Goal: Navigation & Orientation: Find specific page/section

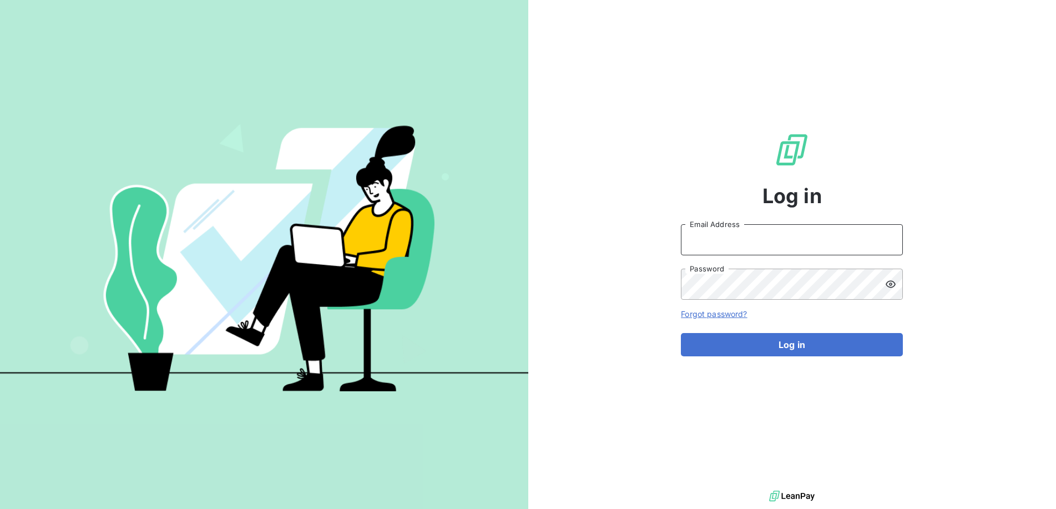
click at [769, 250] on input "Email Address" at bounding box center [792, 239] width 222 height 31
type input "[PERSON_NAME][EMAIL_ADDRESS][DOMAIN_NAME]"
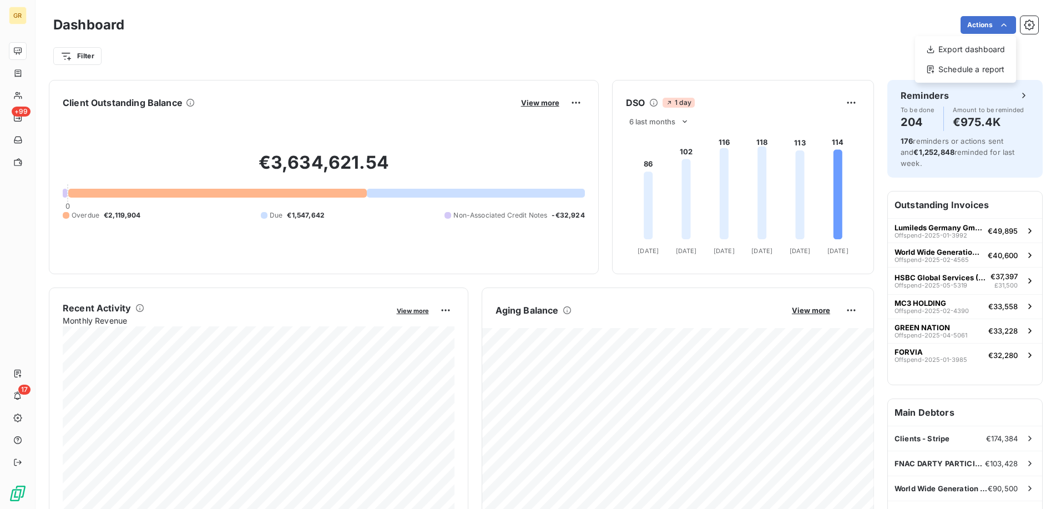
click at [760, 40] on html "GR +99 17 Dashboard Actions Export dashboard Schedule a report Filter Client Ou…" at bounding box center [528, 254] width 1056 height 509
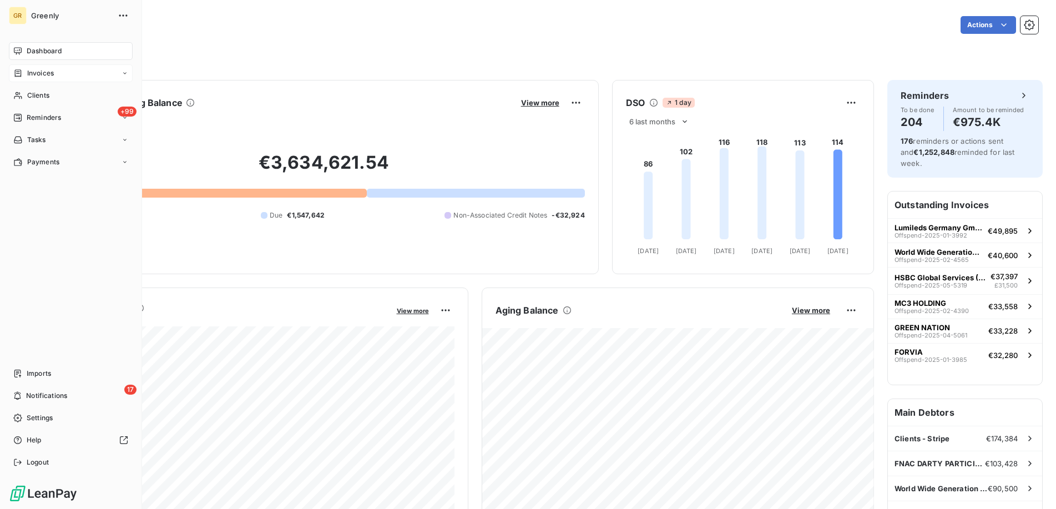
click at [39, 73] on span "Invoices" at bounding box center [40, 73] width 27 height 10
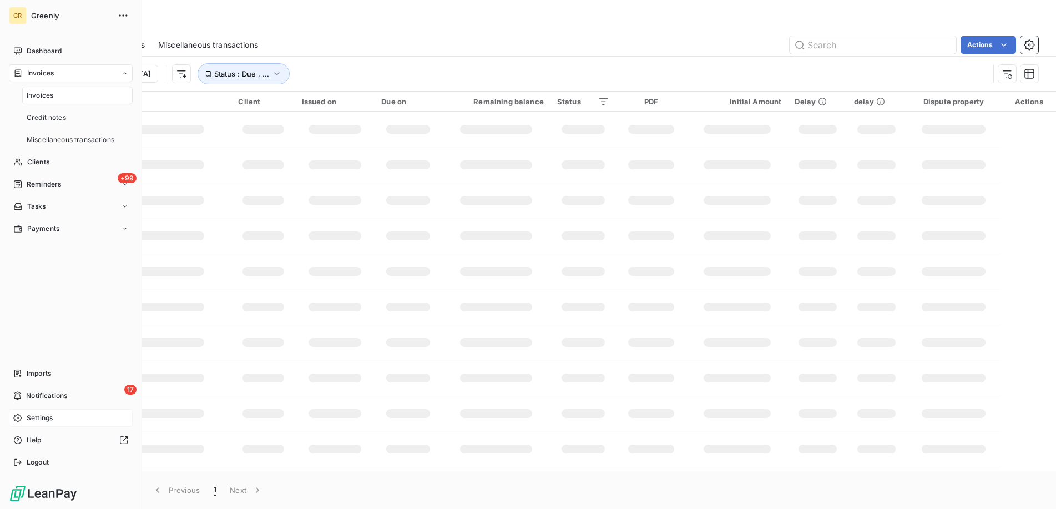
click at [51, 416] on span "Settings" at bounding box center [40, 418] width 26 height 10
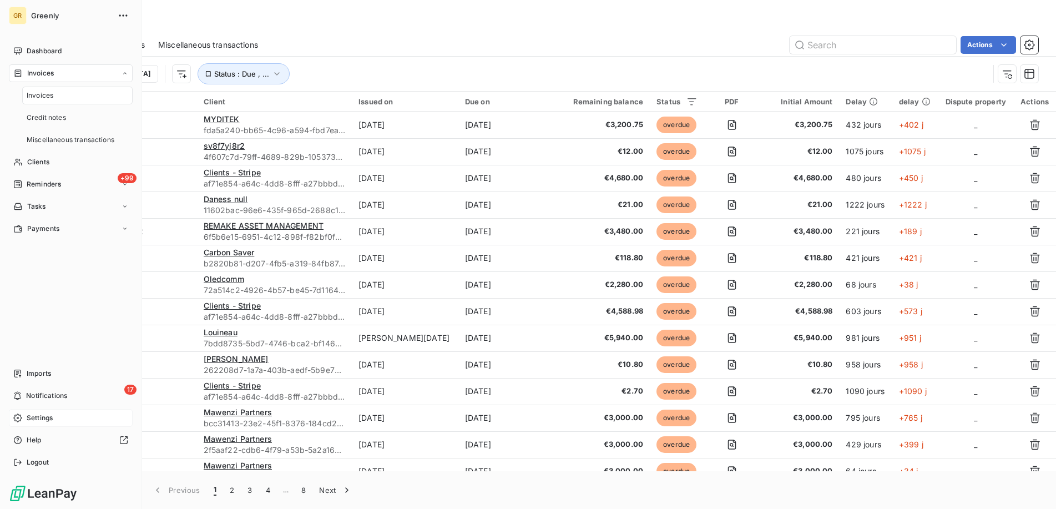
click at [55, 417] on div "Settings" at bounding box center [71, 418] width 124 height 18
click at [81, 397] on div "17 Notifications" at bounding box center [71, 396] width 124 height 18
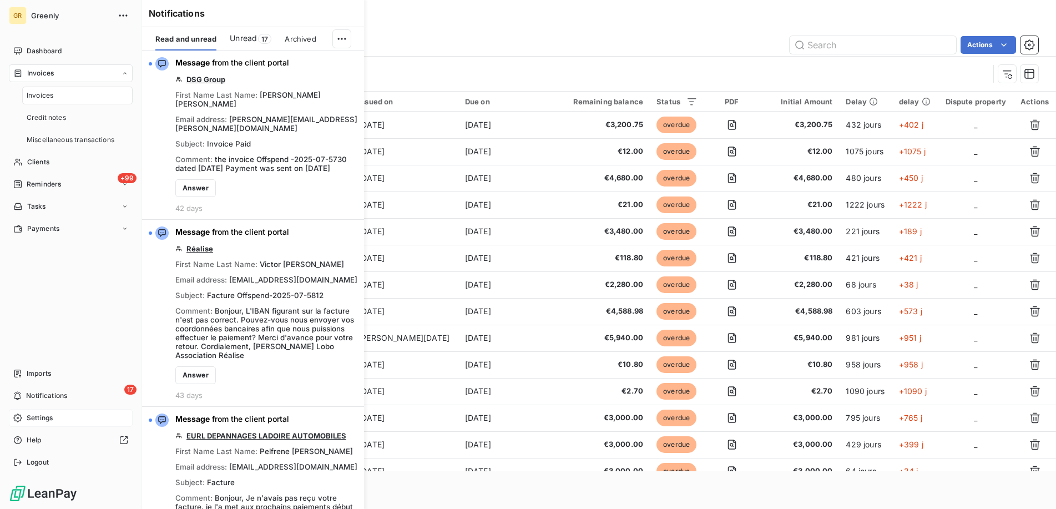
click at [62, 421] on div "Settings" at bounding box center [71, 418] width 124 height 18
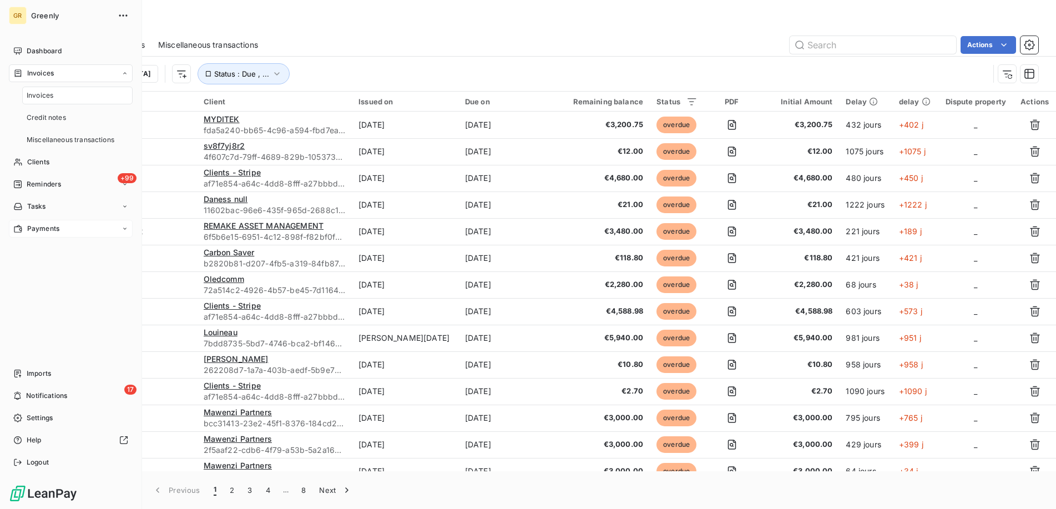
click at [46, 228] on span "Payments" at bounding box center [43, 229] width 32 height 10
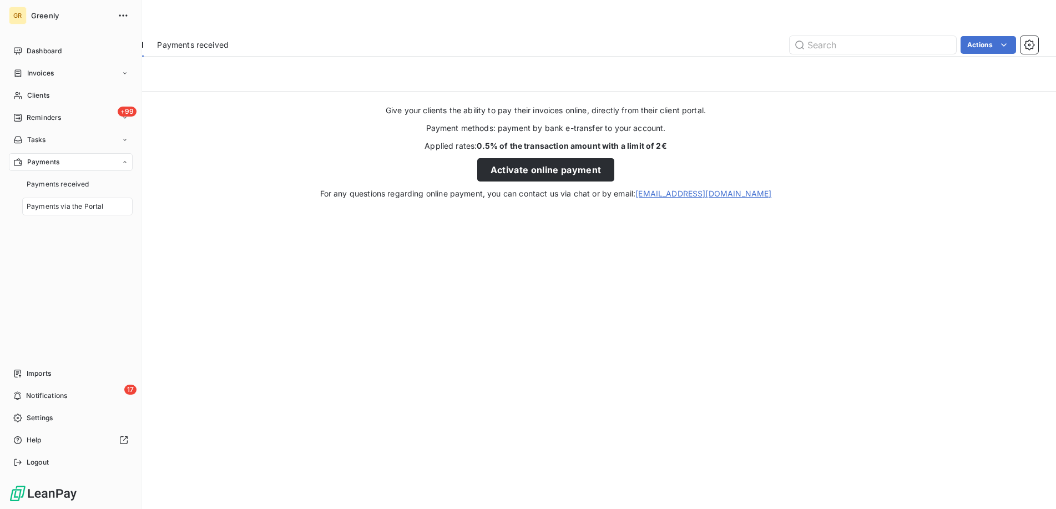
click at [12, 12] on div "GR" at bounding box center [18, 16] width 18 height 18
click at [44, 16] on span "Greenly" at bounding box center [71, 15] width 80 height 9
click at [118, 16] on icon "button" at bounding box center [123, 15] width 11 height 11
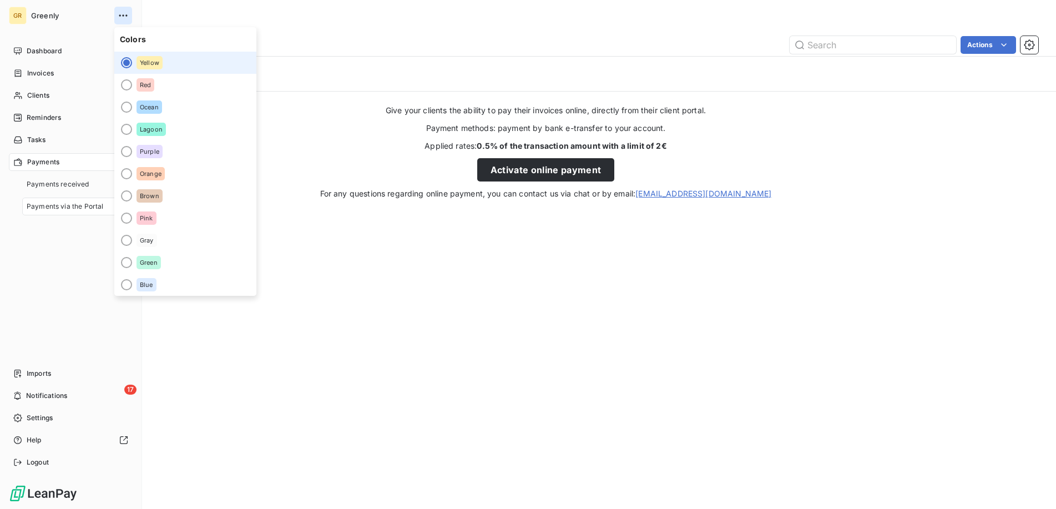
click at [118, 16] on icon "button" at bounding box center [123, 15] width 11 height 11
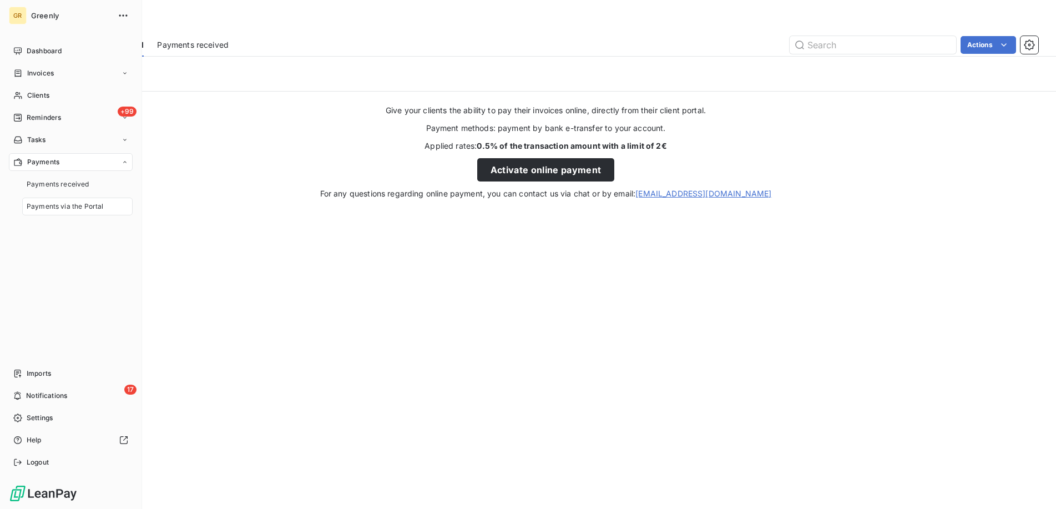
click at [196, 22] on div "Payments" at bounding box center [546, 23] width 1021 height 20
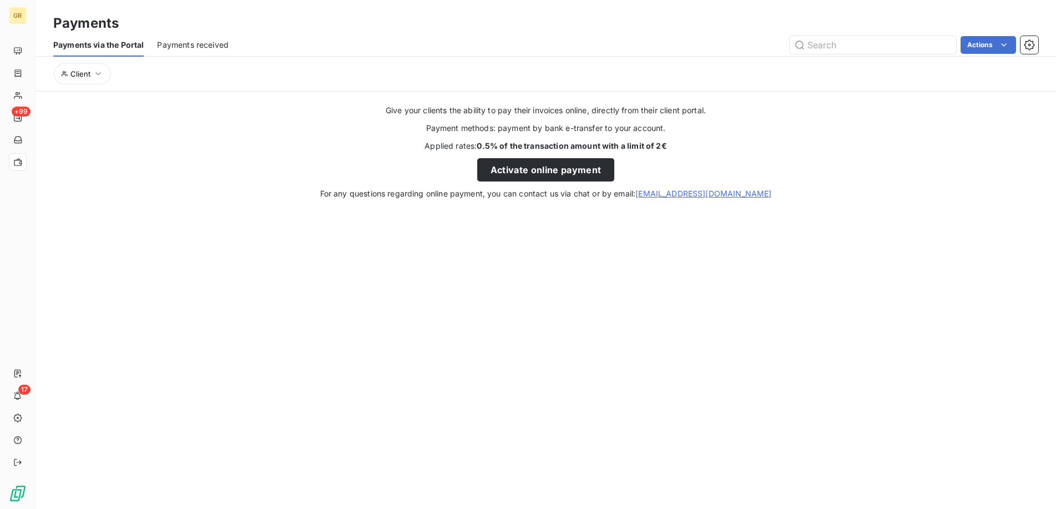
click at [187, 44] on span "Payments received" at bounding box center [193, 44] width 72 height 11
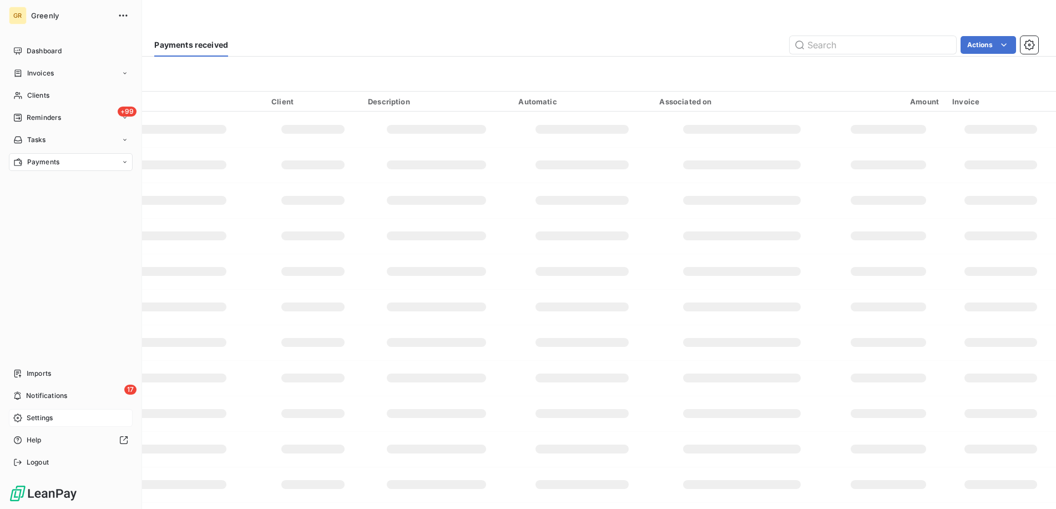
click at [52, 417] on span "Settings" at bounding box center [40, 418] width 26 height 10
click at [21, 420] on icon at bounding box center [17, 418] width 9 height 9
click at [27, 417] on span "Settings" at bounding box center [40, 418] width 26 height 10
click at [22, 417] on icon at bounding box center [17, 418] width 9 height 9
click at [22, 417] on icon at bounding box center [17, 418] width 8 height 8
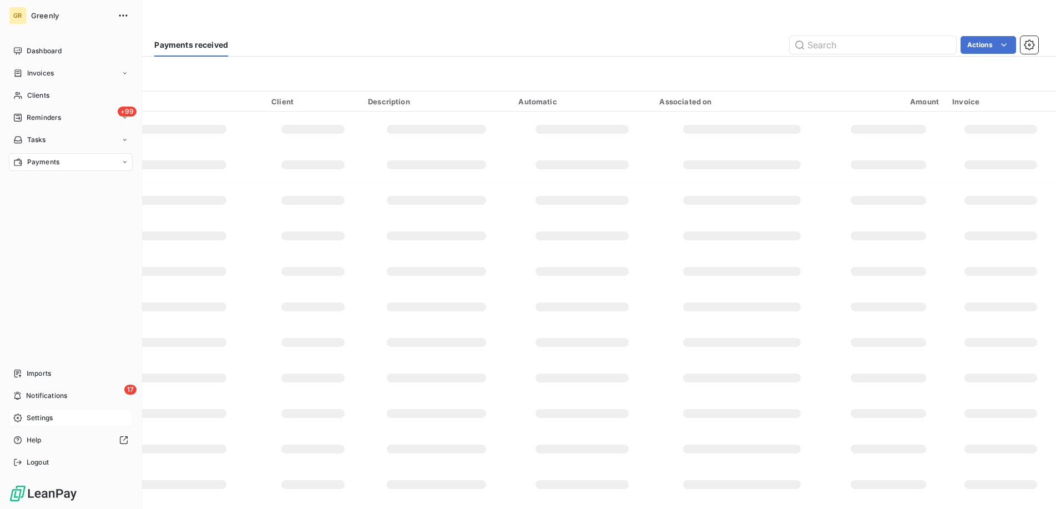
click at [22, 417] on icon at bounding box center [17, 418] width 8 height 8
click at [46, 401] on div "17 Notifications" at bounding box center [71, 396] width 124 height 18
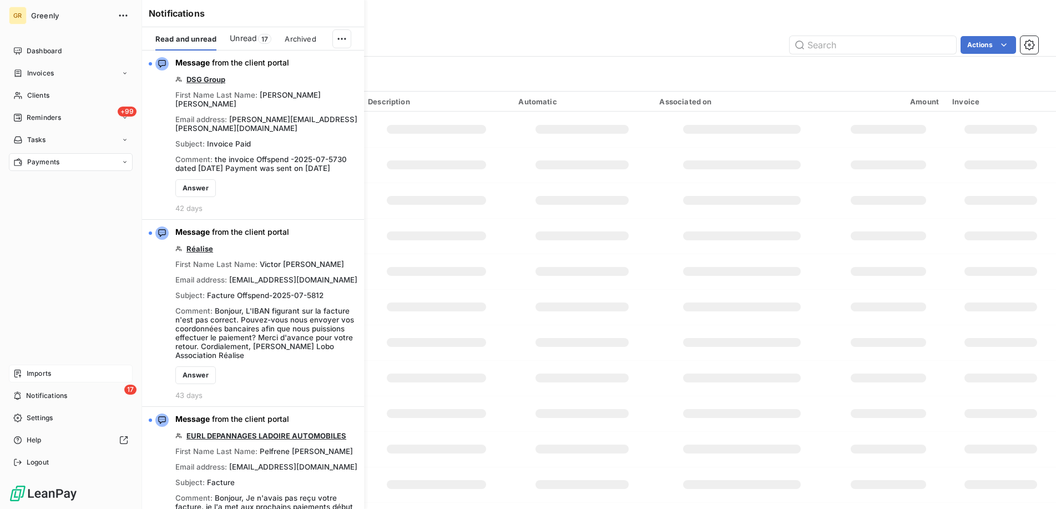
click at [46, 375] on span "Imports" at bounding box center [39, 374] width 24 height 10
